Goal: Task Accomplishment & Management: Use online tool/utility

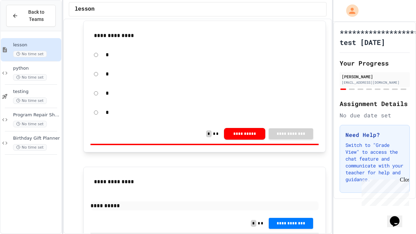
scroll to position [16, 0]
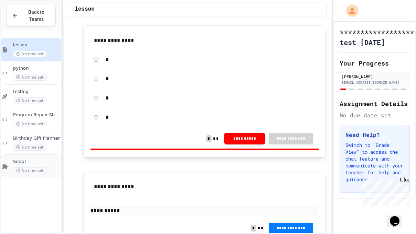
click at [22, 161] on span "Snap!" at bounding box center [36, 162] width 47 height 6
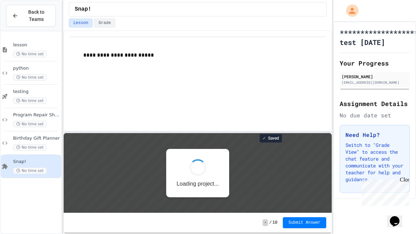
scroll to position [1, 0]
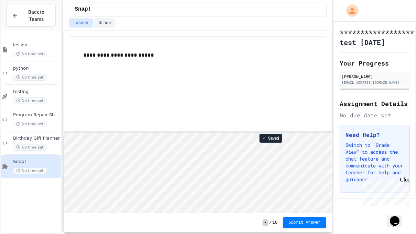
drag, startPoint x: 406, startPoint y: 179, endPoint x: 737, endPoint y: 338, distance: 367.4
click at [406, 179] on div "Close" at bounding box center [403, 181] width 9 height 9
click at [152, 53] on p "**********" at bounding box center [204, 55] width 242 height 9
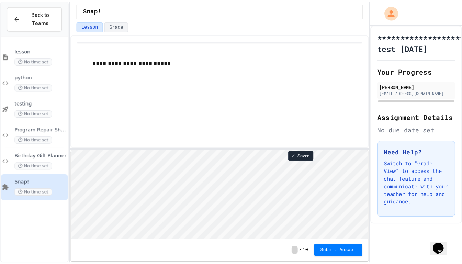
scroll to position [0, 0]
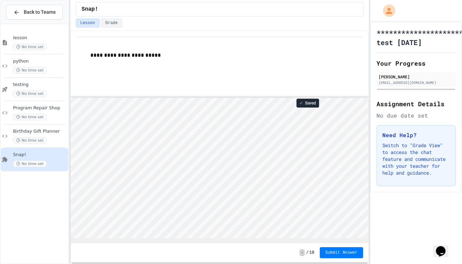
click at [194, 97] on div "**********" at bounding box center [219, 147] width 299 height 234
click at [44, 196] on div "lesson No time set python No time set testing No time set Program Repair Shop N…" at bounding box center [35, 144] width 68 height 234
click at [386, 7] on icon "My Account" at bounding box center [389, 10] width 9 height 9
click at [386, 234] on div at bounding box center [231, 264] width 462 height 0
type textarea "**"
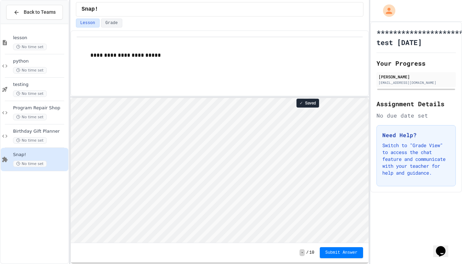
scroll to position [1, 0]
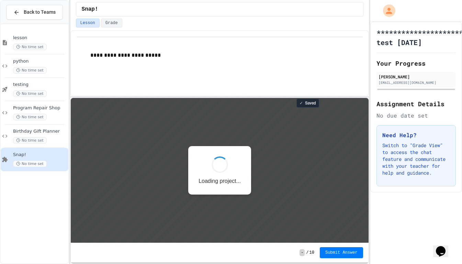
scroll to position [1, 0]
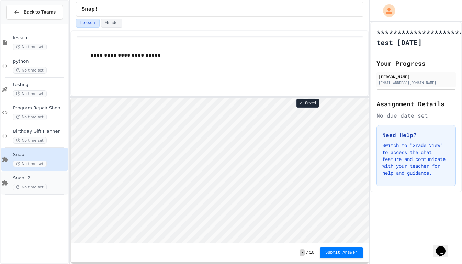
click at [32, 180] on span "Snap! 2" at bounding box center [40, 178] width 54 height 6
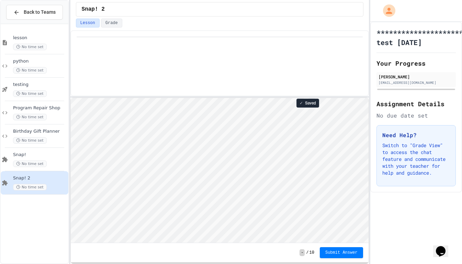
scroll to position [1, 0]
click at [45, 152] on div "Snap! No time set" at bounding box center [35, 159] width 68 height 23
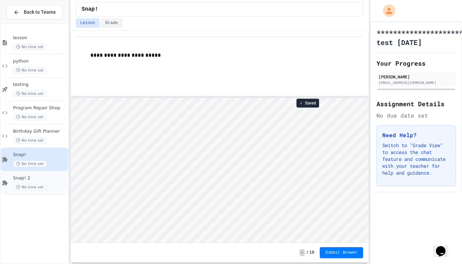
click at [48, 179] on span "Snap! 2" at bounding box center [40, 178] width 54 height 6
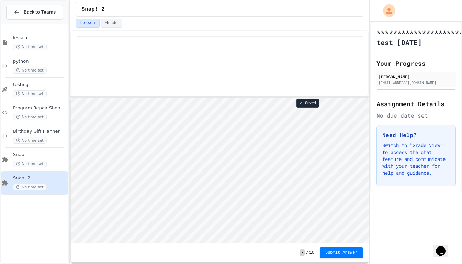
scroll to position [1, 0]
click at [335, 253] on span "Submit Answer" at bounding box center [341, 251] width 32 height 5
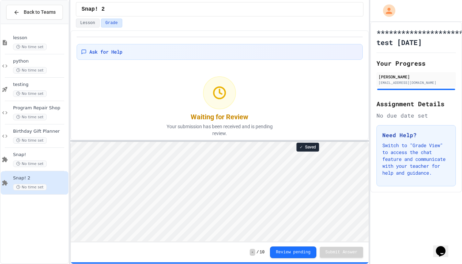
click at [169, 141] on div at bounding box center [219, 140] width 299 height 1
